Goal: Task Accomplishment & Management: Use online tool/utility

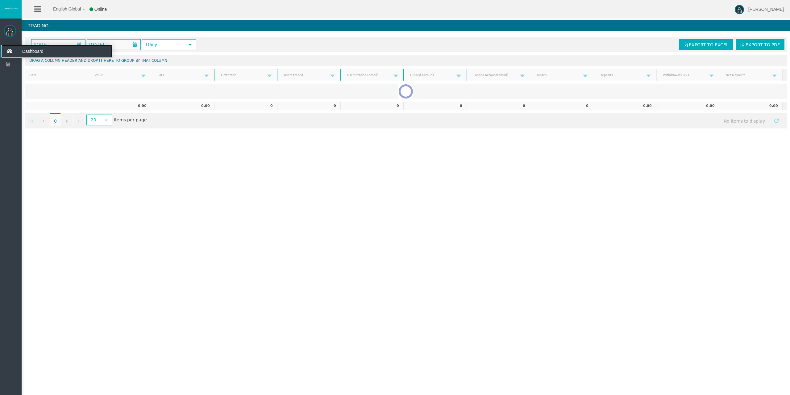
click at [12, 54] on icon at bounding box center [9, 51] width 16 height 13
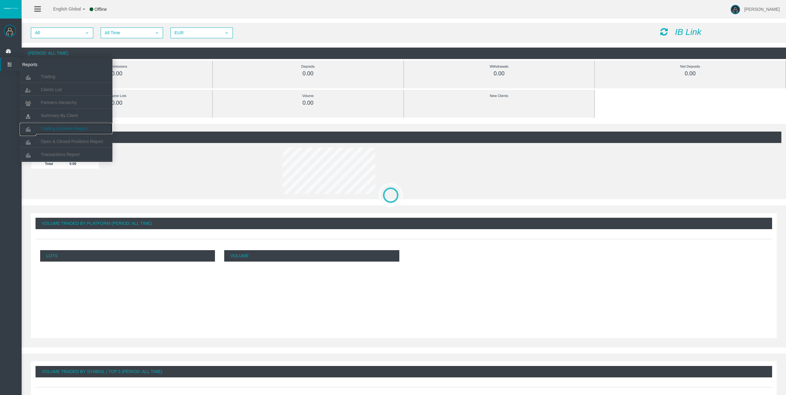
click at [54, 127] on span "Trading Activities Report" at bounding box center [64, 128] width 47 height 5
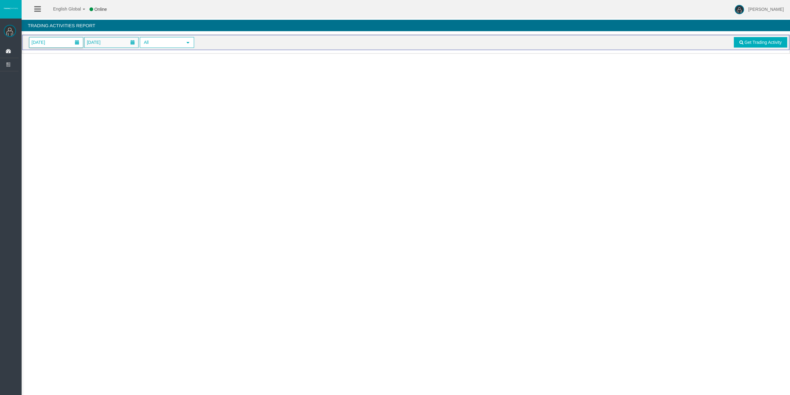
click at [60, 44] on span "[DATE]" at bounding box center [56, 42] width 54 height 10
click at [69, 87] on link "3" at bounding box center [70, 83] width 11 height 11
drag, startPoint x: 748, startPoint y: 44, endPoint x: 743, endPoint y: 45, distance: 5.3
click at [748, 44] on span "Get Trading Activity" at bounding box center [762, 42] width 37 height 5
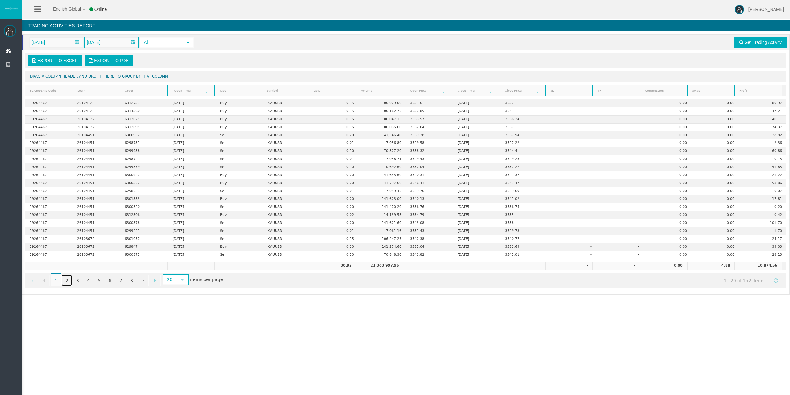
click at [65, 281] on link "2" at bounding box center [66, 280] width 10 height 11
click at [53, 282] on link "1" at bounding box center [56, 280] width 10 height 11
click at [67, 279] on link "2" at bounding box center [66, 280] width 10 height 11
click at [75, 279] on link "3" at bounding box center [77, 280] width 10 height 11
click at [90, 280] on link "4" at bounding box center [88, 280] width 10 height 11
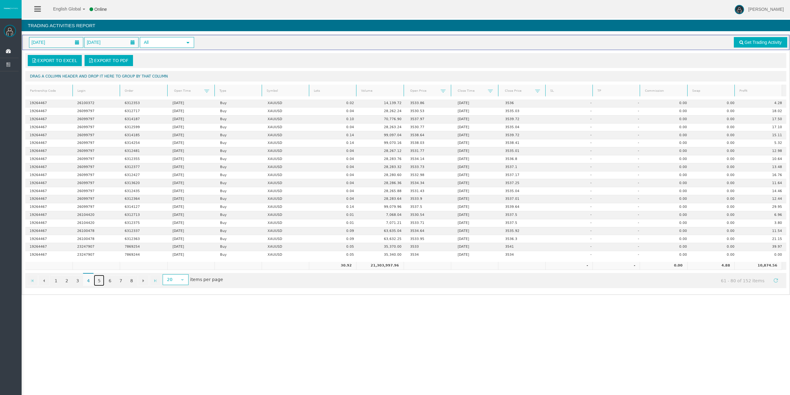
click at [99, 281] on link "5" at bounding box center [99, 280] width 10 height 11
click at [108, 281] on link "6" at bounding box center [110, 280] width 10 height 11
click at [121, 280] on link "7" at bounding box center [120, 280] width 10 height 11
click at [131, 279] on link "8" at bounding box center [131, 280] width 10 height 11
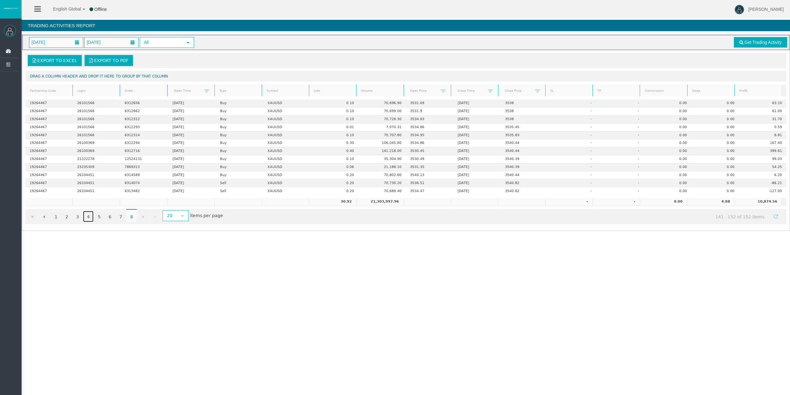
click at [93, 217] on link "4" at bounding box center [88, 216] width 10 height 11
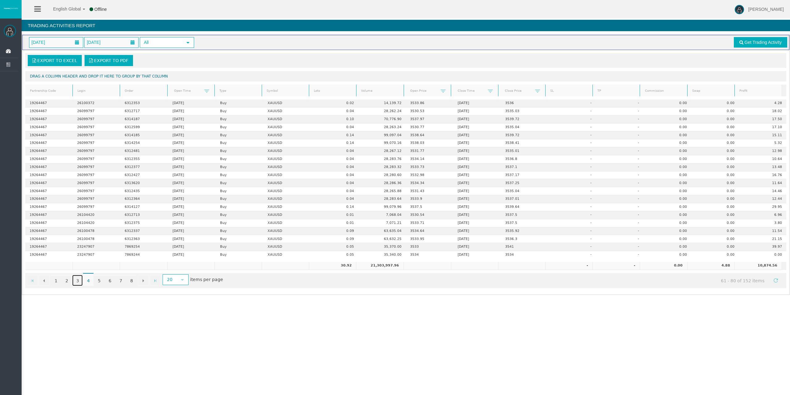
click at [78, 280] on link "3" at bounding box center [77, 280] width 10 height 11
drag, startPoint x: 351, startPoint y: 122, endPoint x: 8, endPoint y: 48, distance: 350.6
click at [8, 48] on icon at bounding box center [9, 51] width 16 height 13
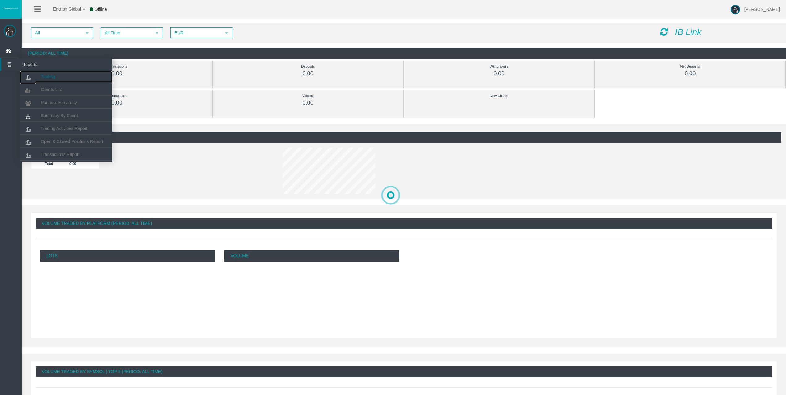
click at [50, 74] on link "Trading" at bounding box center [66, 76] width 93 height 11
